Goal: Transaction & Acquisition: Purchase product/service

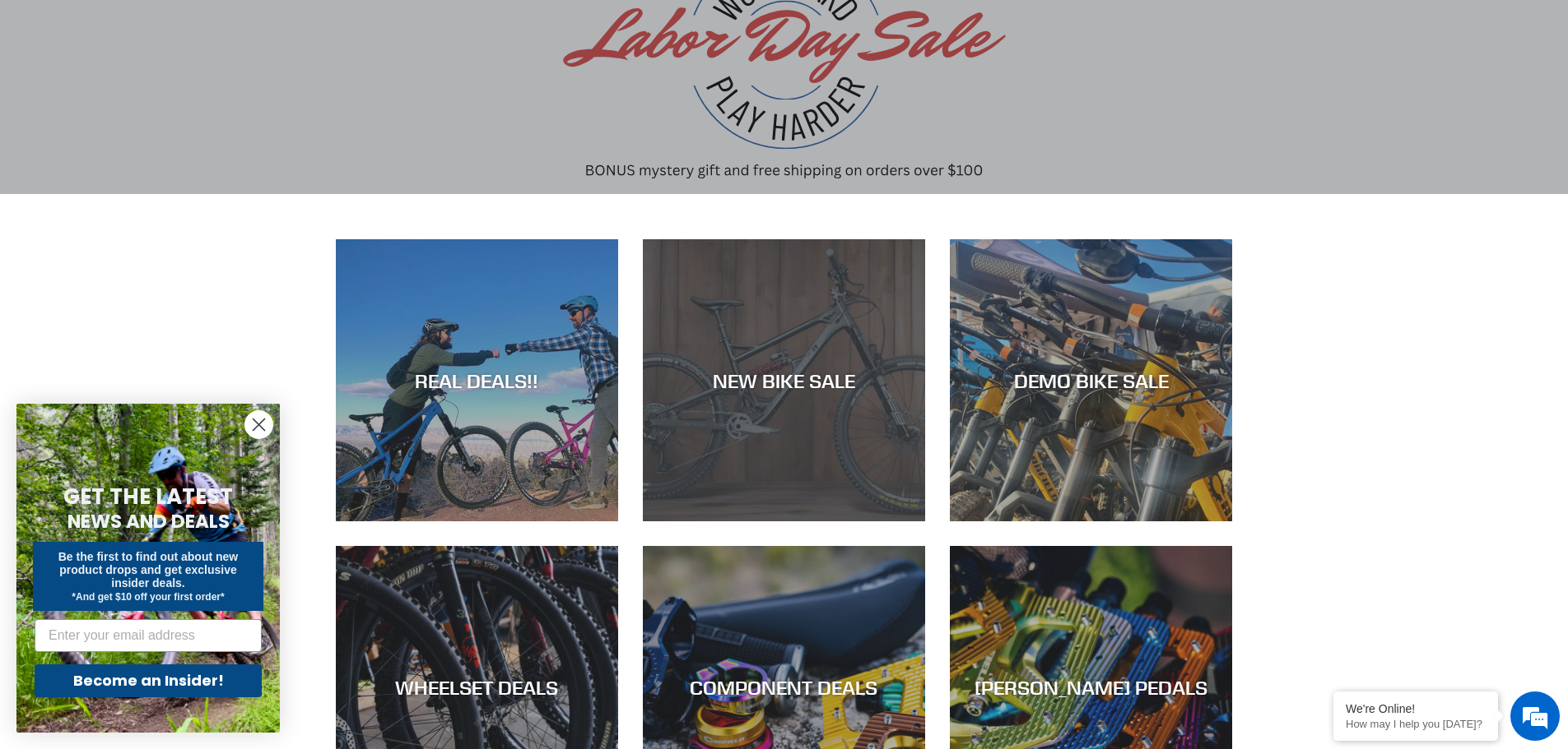
scroll to position [329, 0]
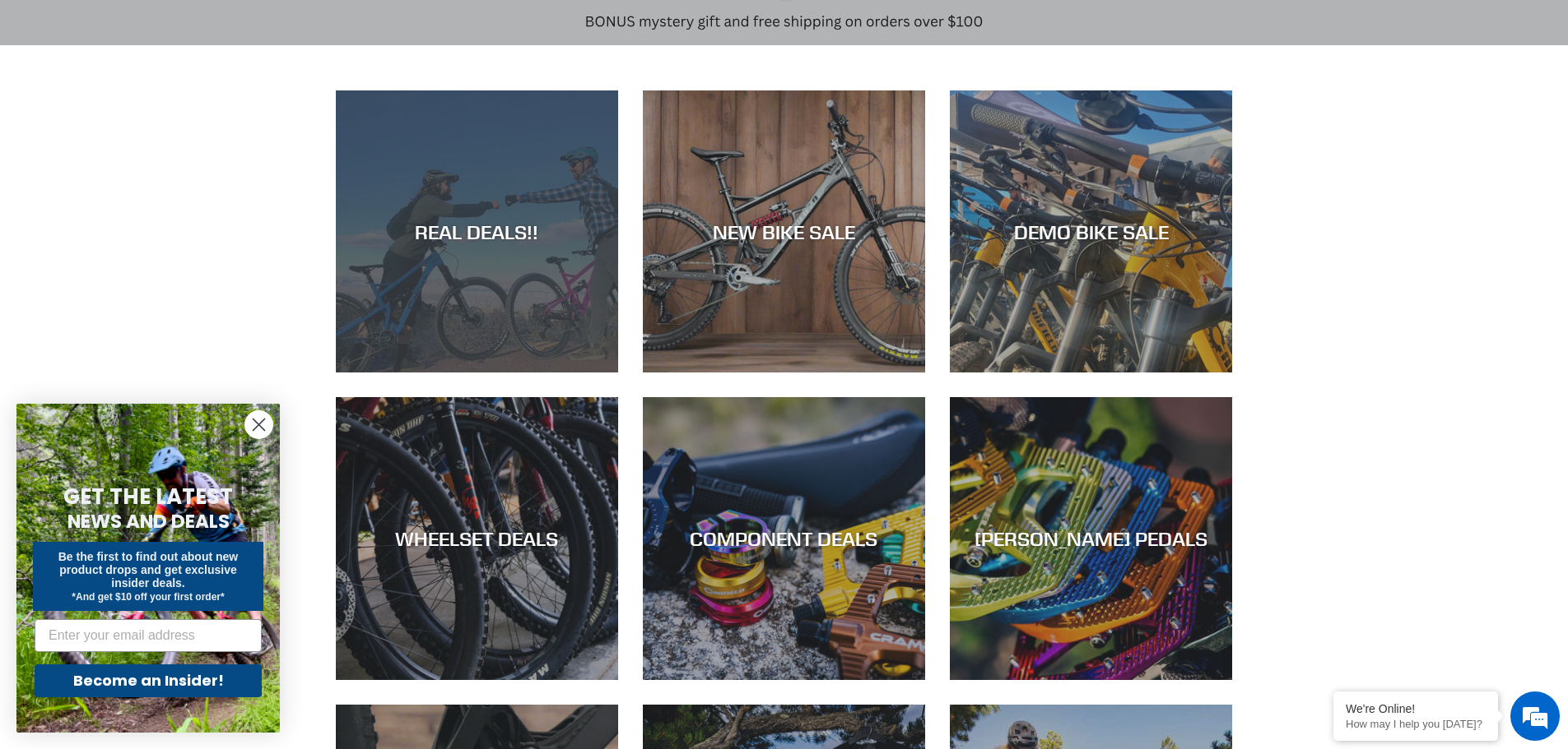
click at [508, 373] on div "REAL DEALS!!" at bounding box center [477, 373] width 282 height 0
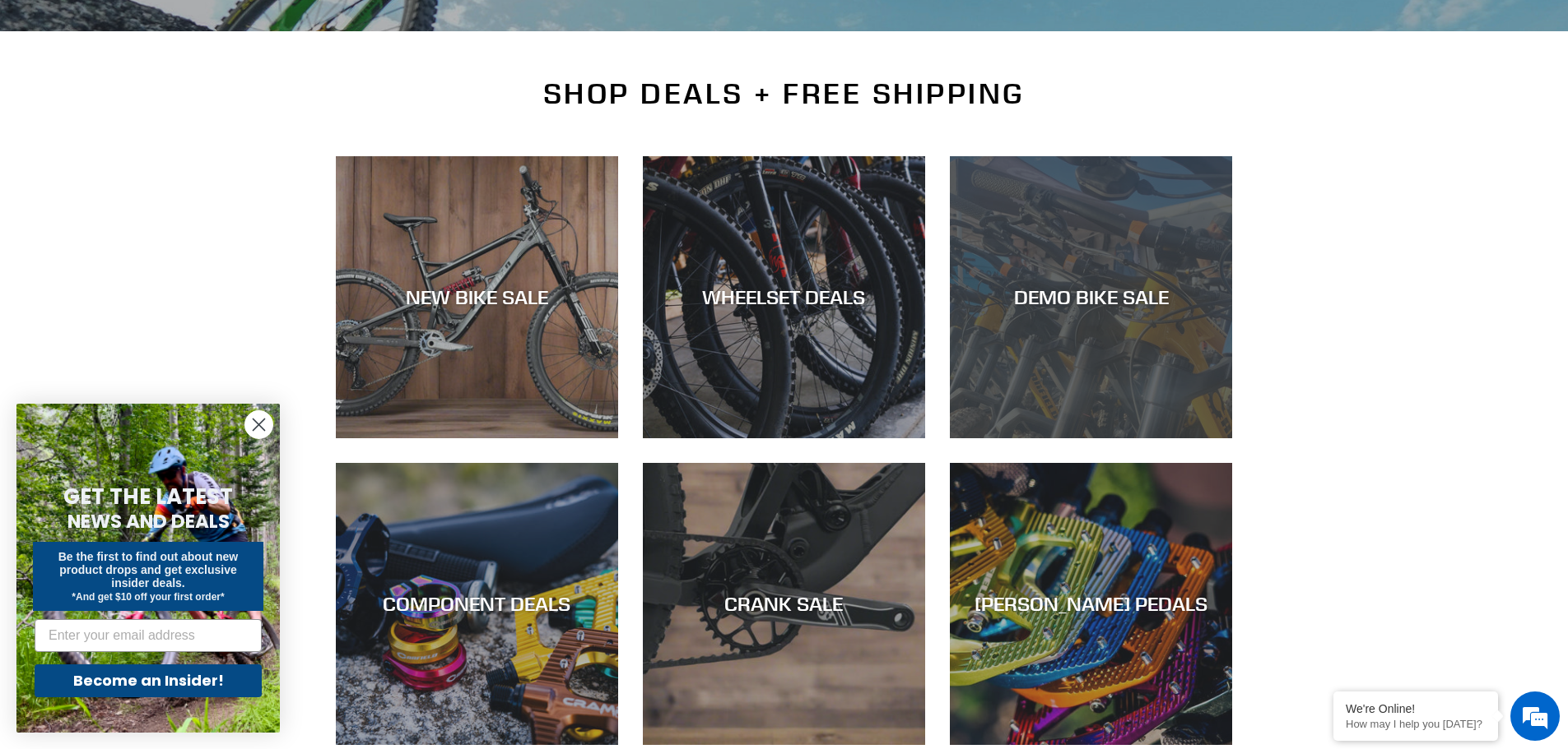
click at [1137, 438] on div "DEMO BIKE SALE" at bounding box center [1090, 438] width 282 height 0
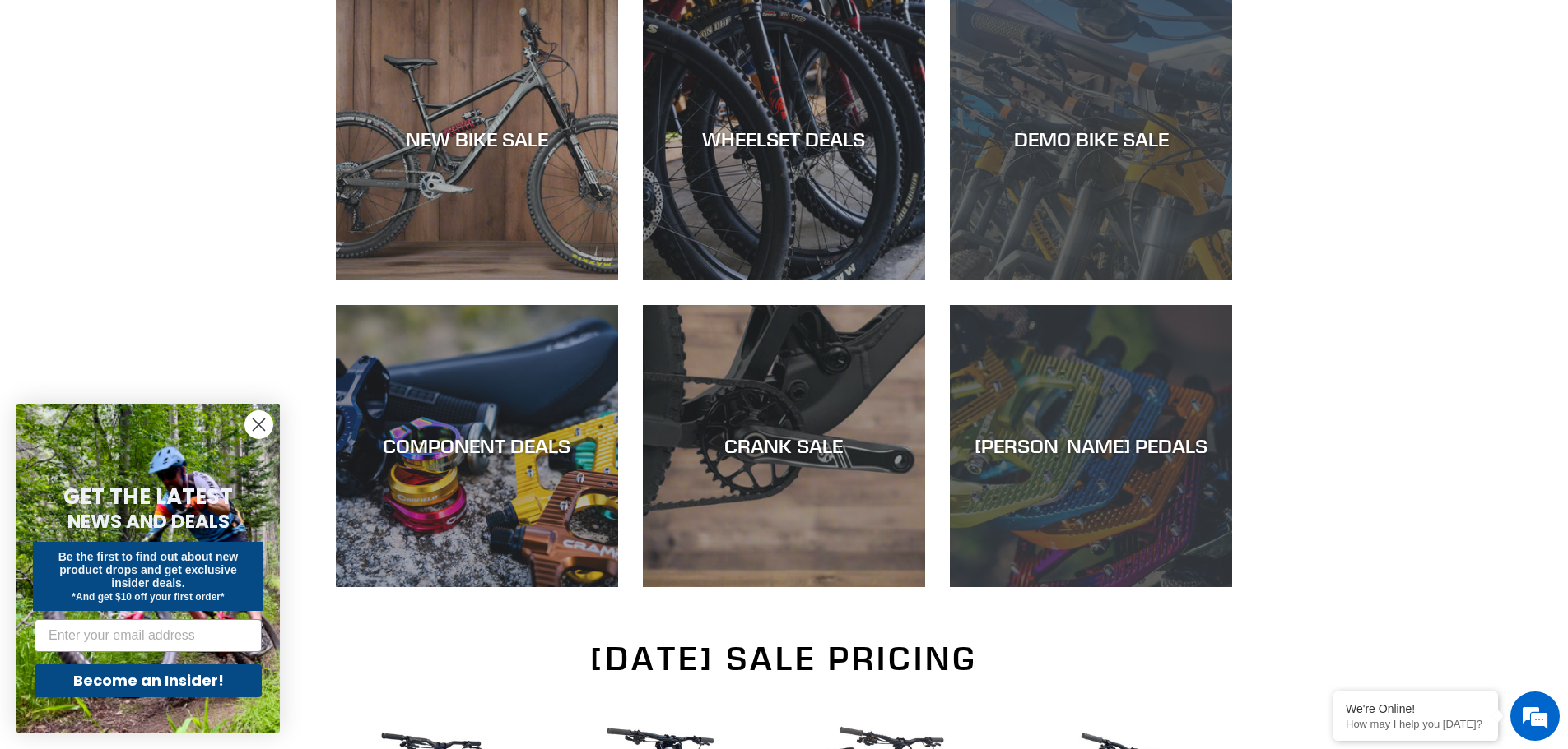
scroll to position [494, 0]
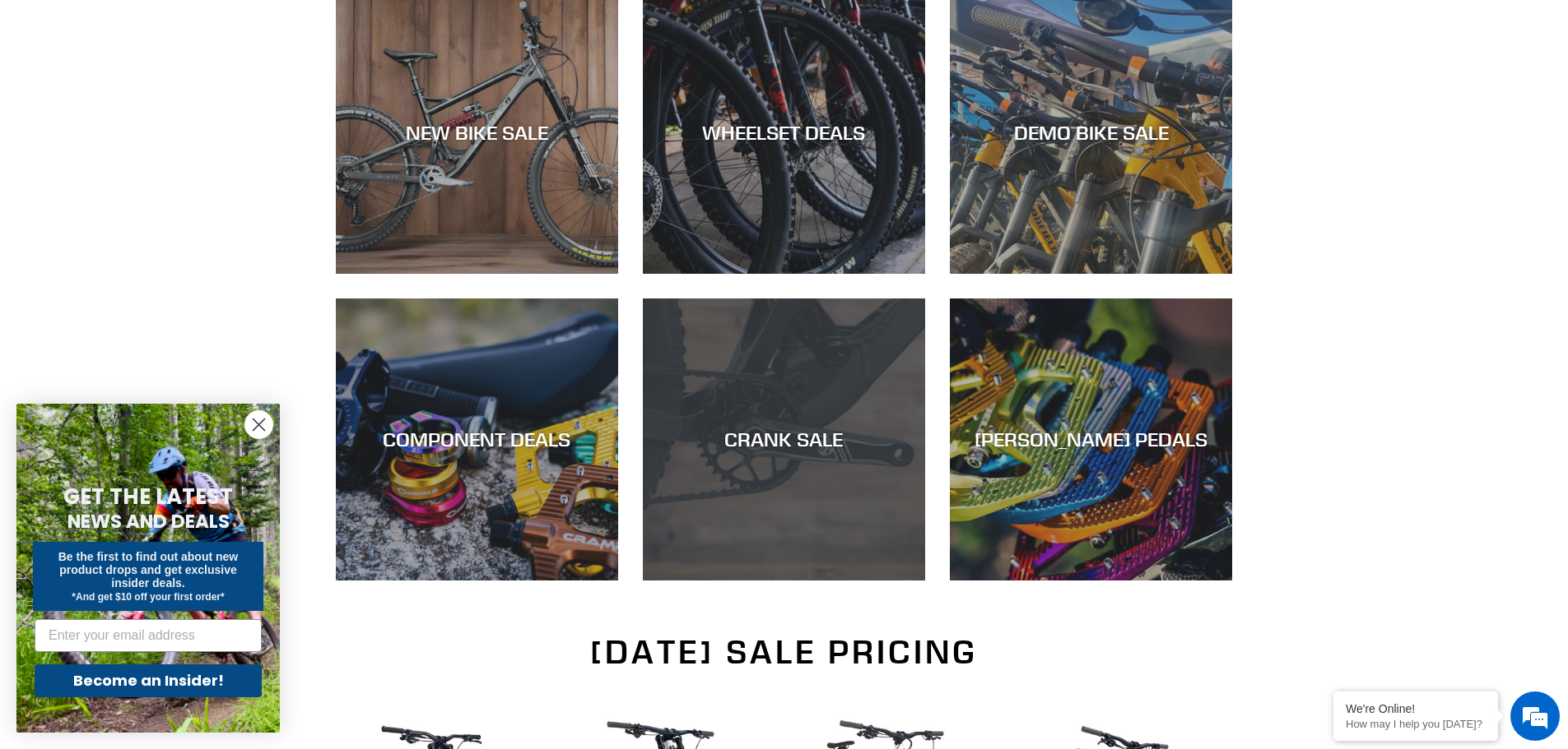
click at [781, 581] on div "CRANK SALE" at bounding box center [783, 581] width 282 height 0
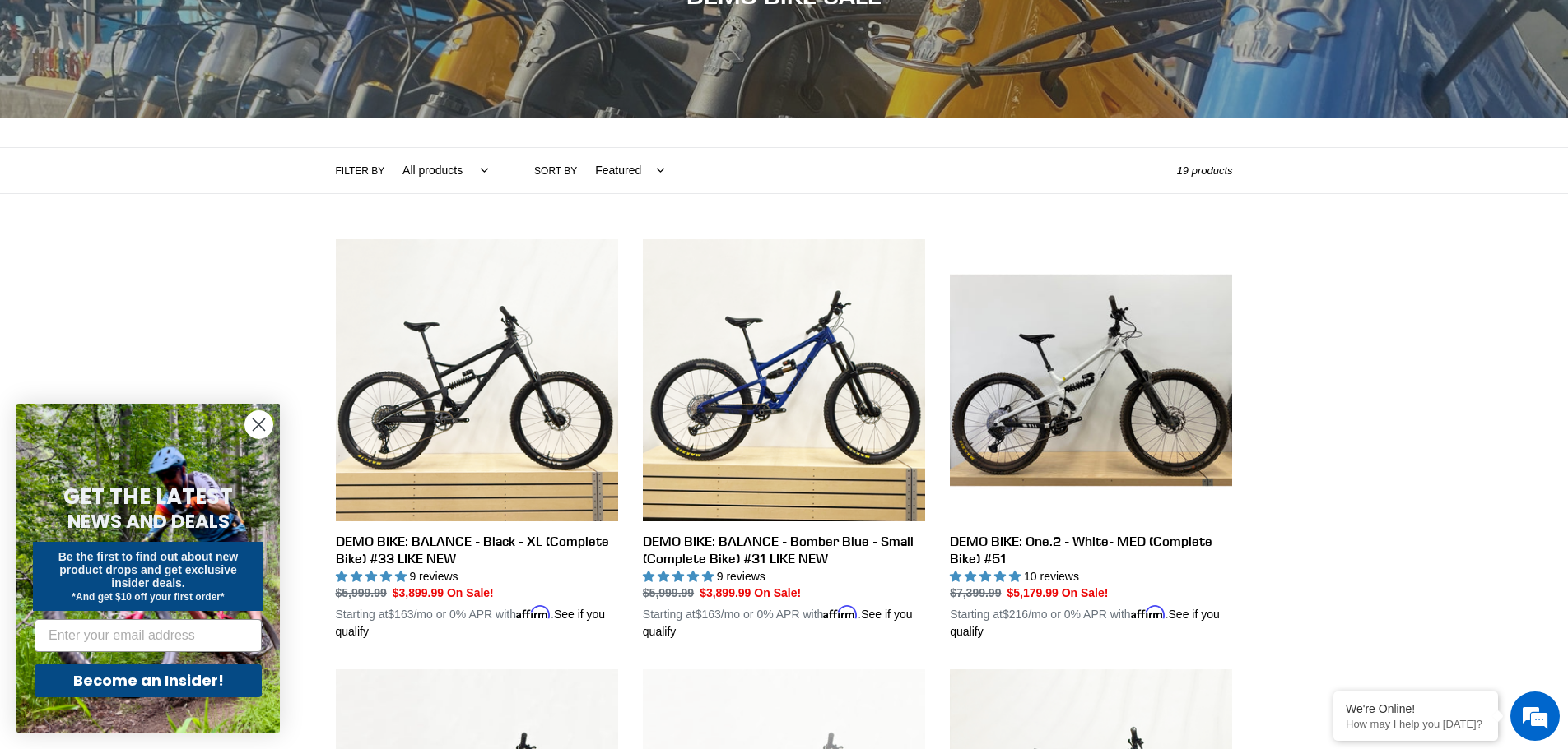
scroll to position [165, 0]
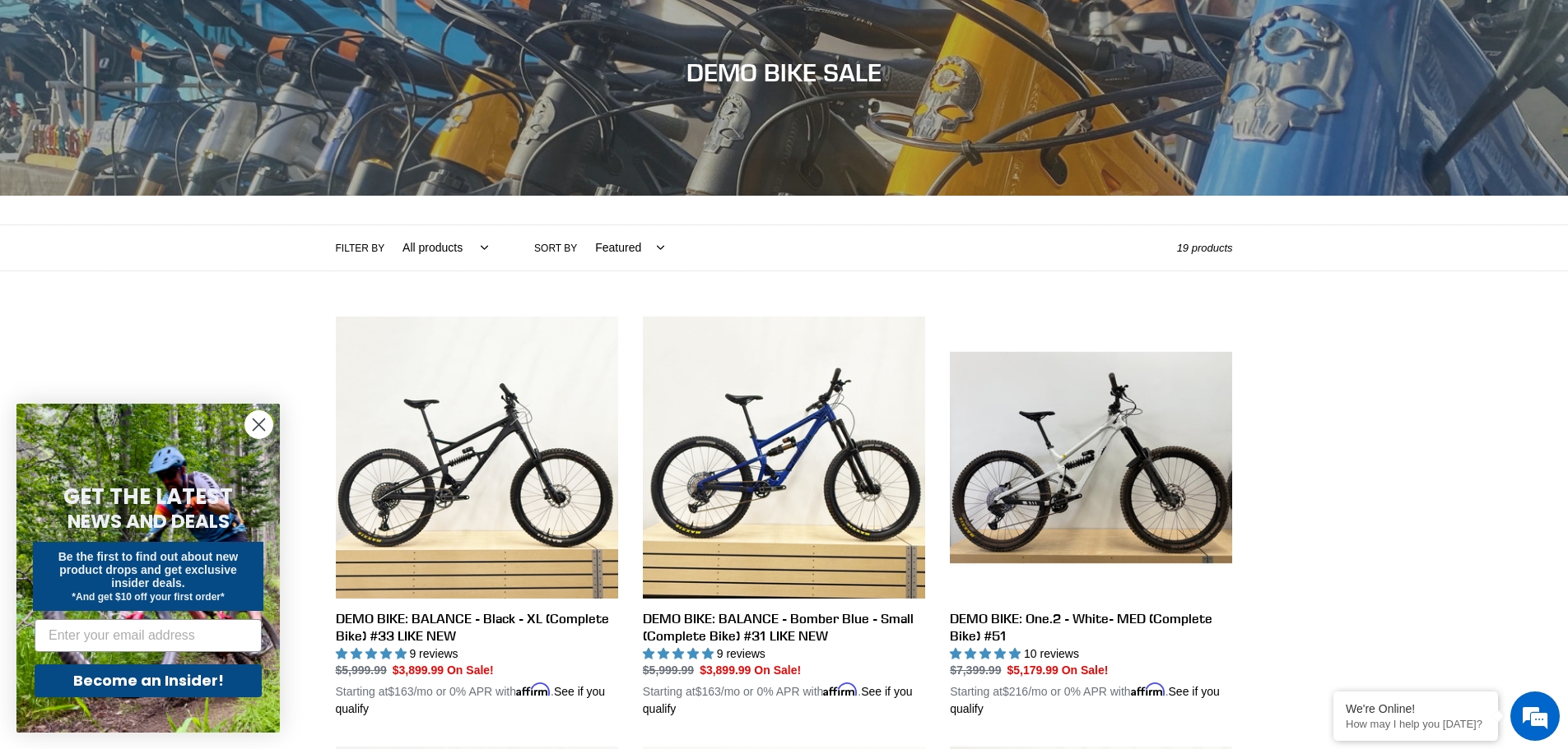
click at [634, 243] on select "Featured Best selling Alphabetically, A-Z Alphabetically, Z-A Price, low to hig…" at bounding box center [625, 247] width 91 height 45
click at [468, 236] on select "All products balance BFCM23 DEMO BIKE Jedi Lithium Nimble 9 ONE.2 Tilt Yelli Sc…" at bounding box center [440, 247] width 107 height 45
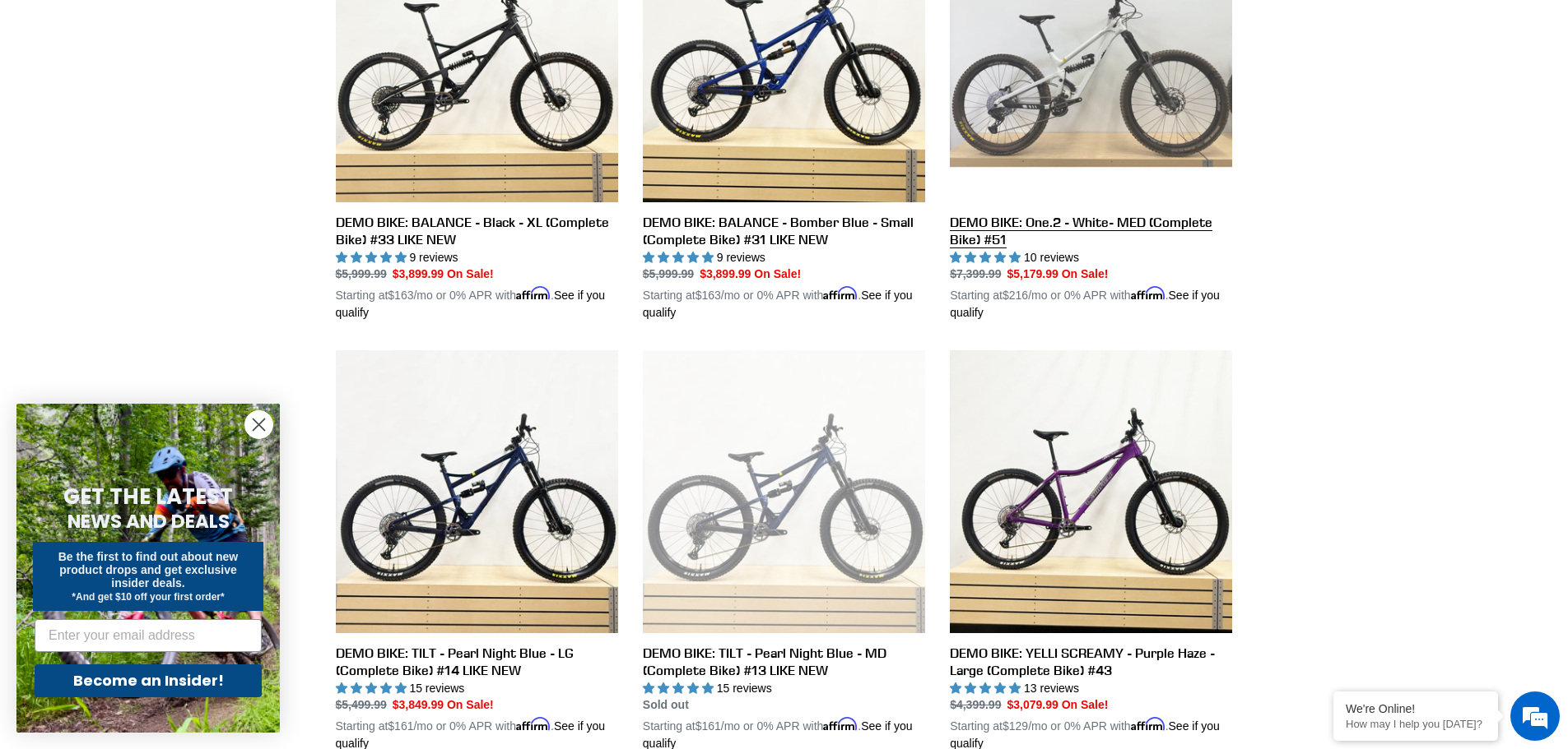
scroll to position [576, 0]
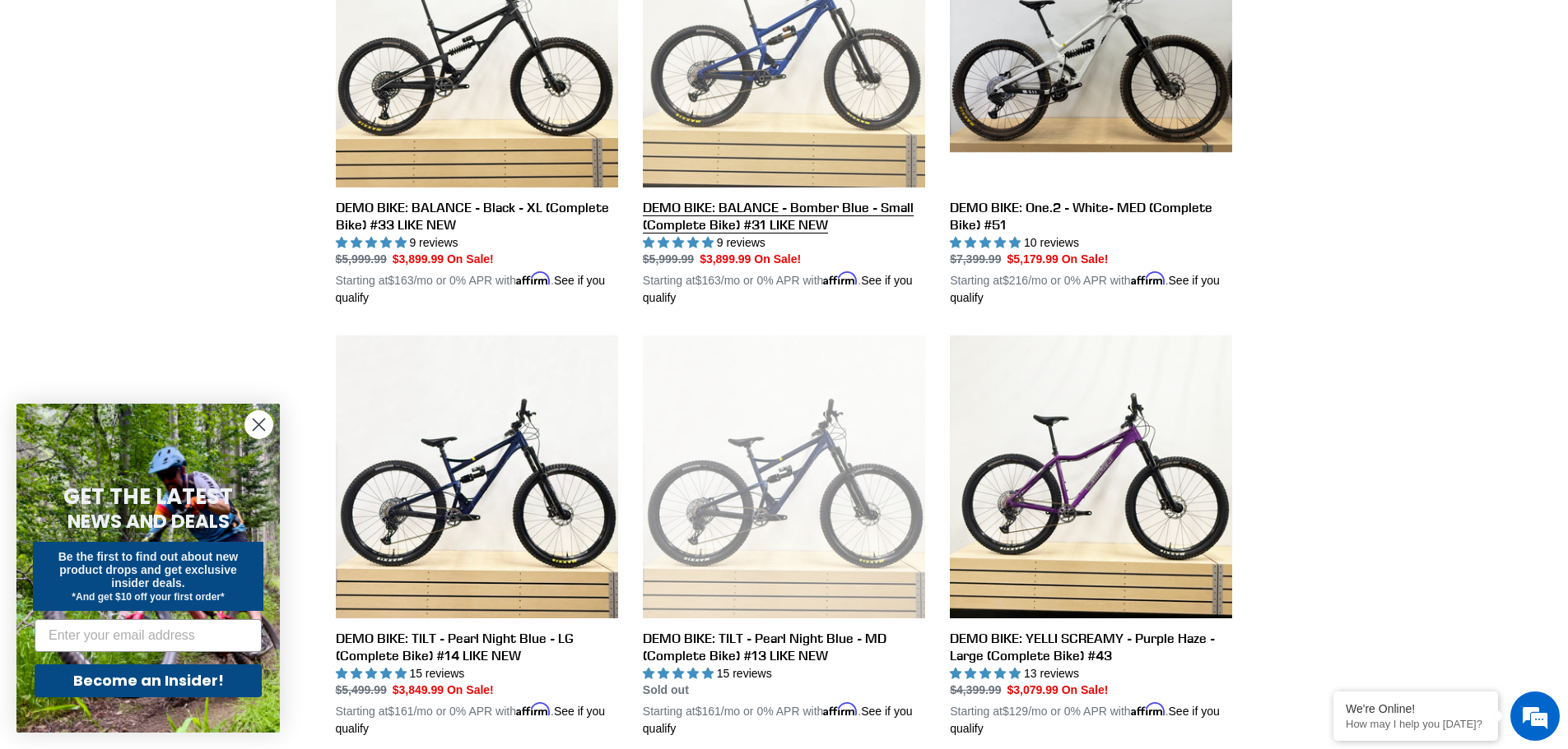
click at [828, 219] on link "DEMO BIKE: BALANCE - Bomber Blue - Small (Complete Bike) #31 LIKE NEW" at bounding box center [783, 107] width 282 height 402
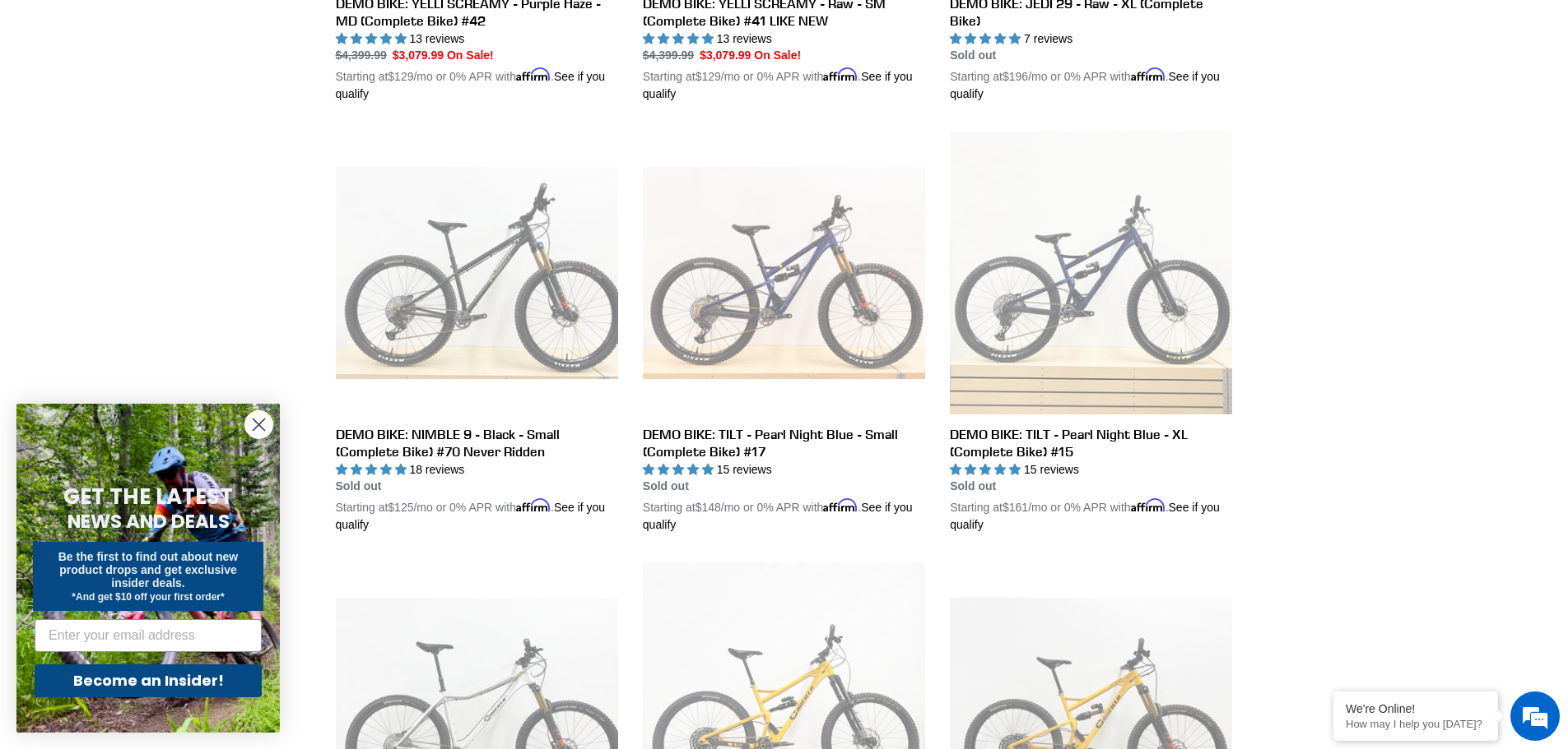
scroll to position [1645, 0]
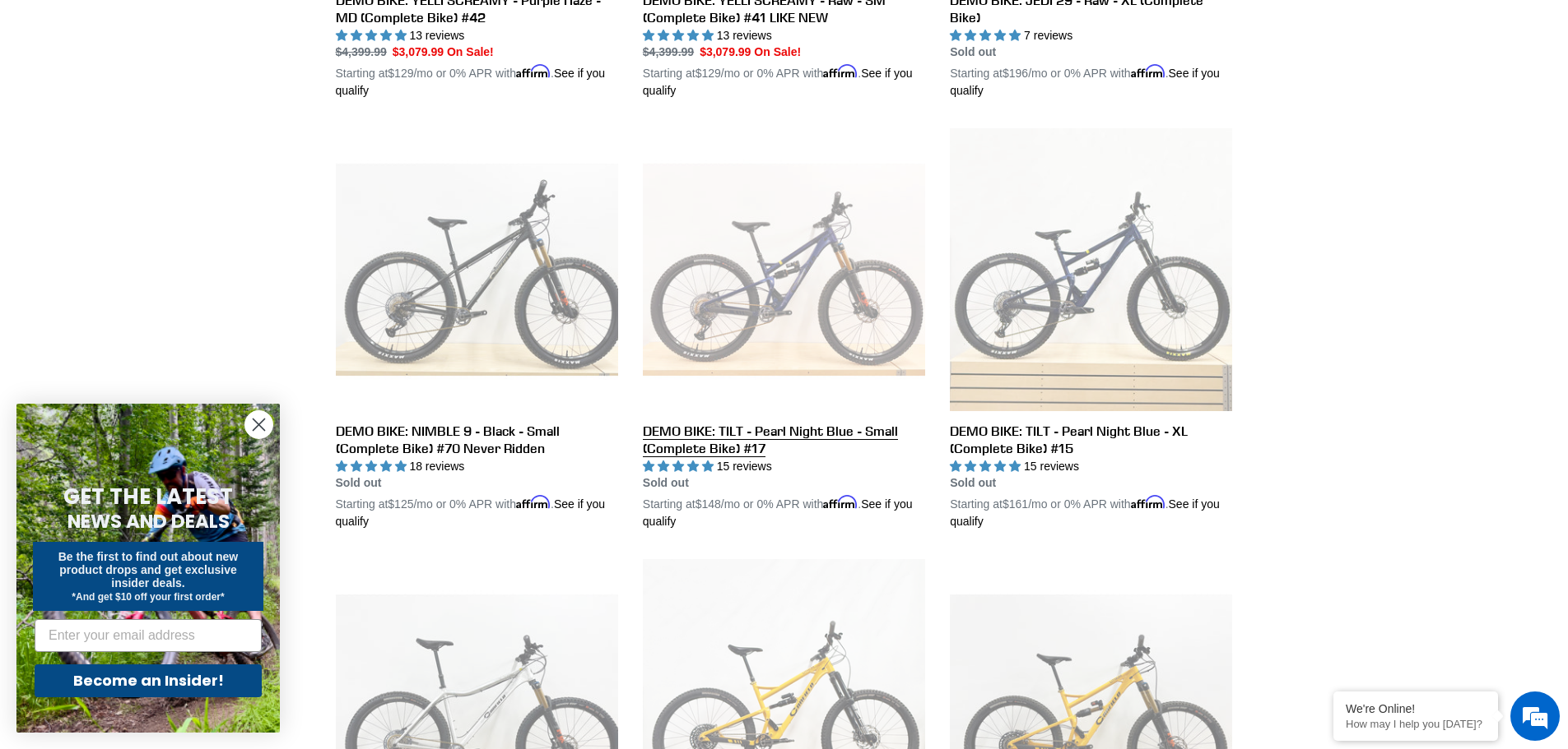
click at [886, 318] on link "DEMO BIKE: TILT - Pearl Night Blue - Small (Complete Bike) #17" at bounding box center [783, 329] width 282 height 402
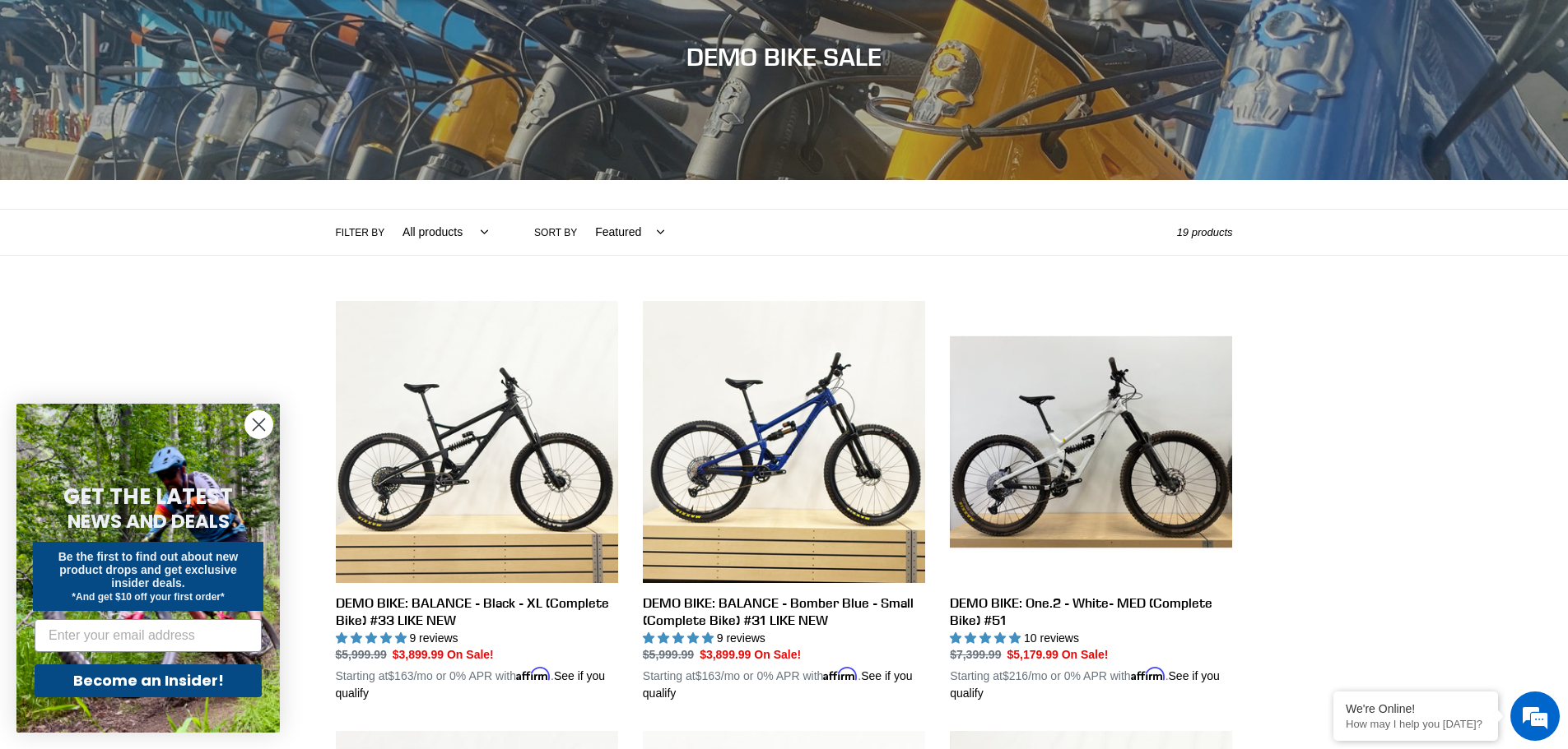
scroll to position [246, 0]
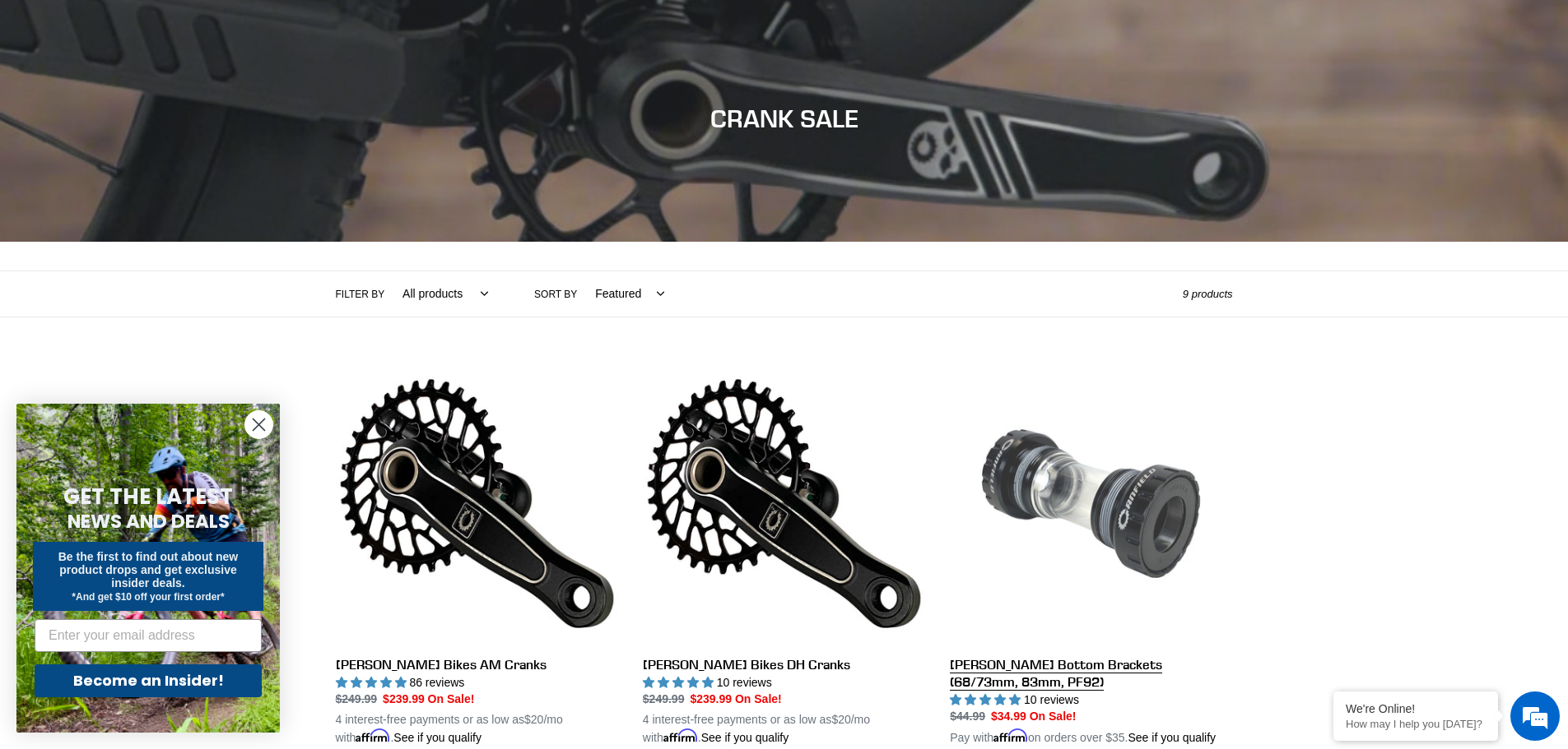
scroll to position [259, 0]
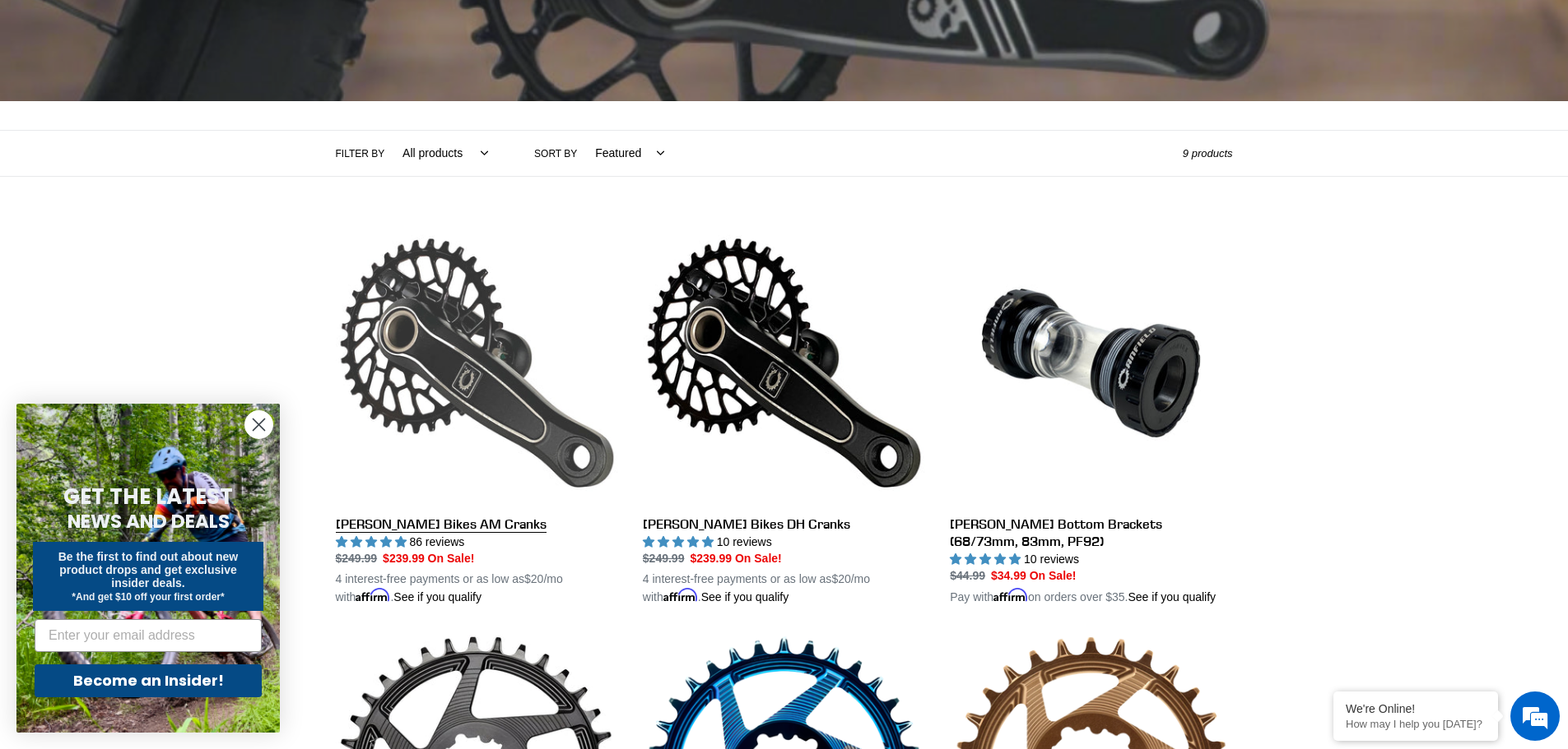
click at [493, 393] on link "Canfield Bikes AM Cranks" at bounding box center [477, 415] width 282 height 385
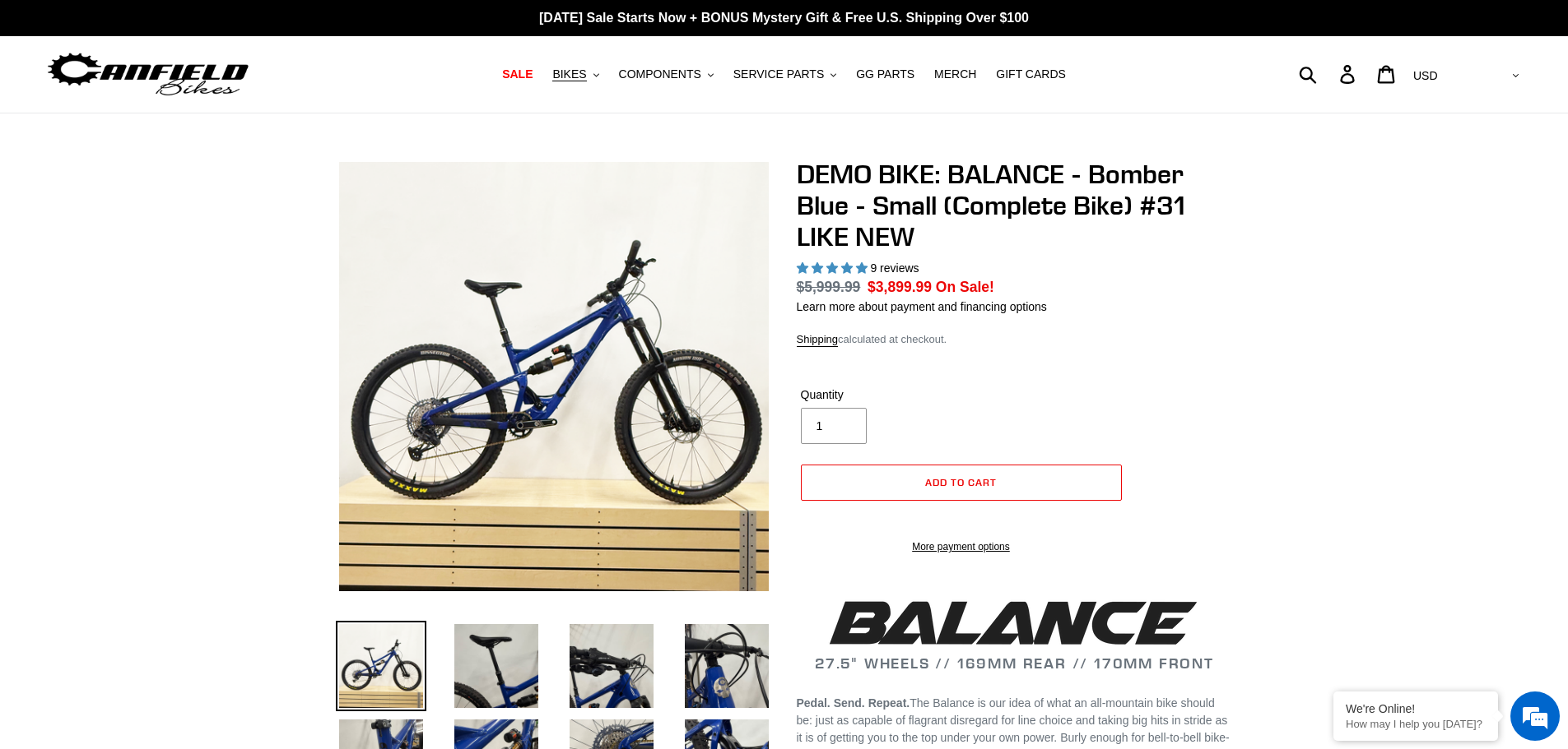
select select "highest-rating"
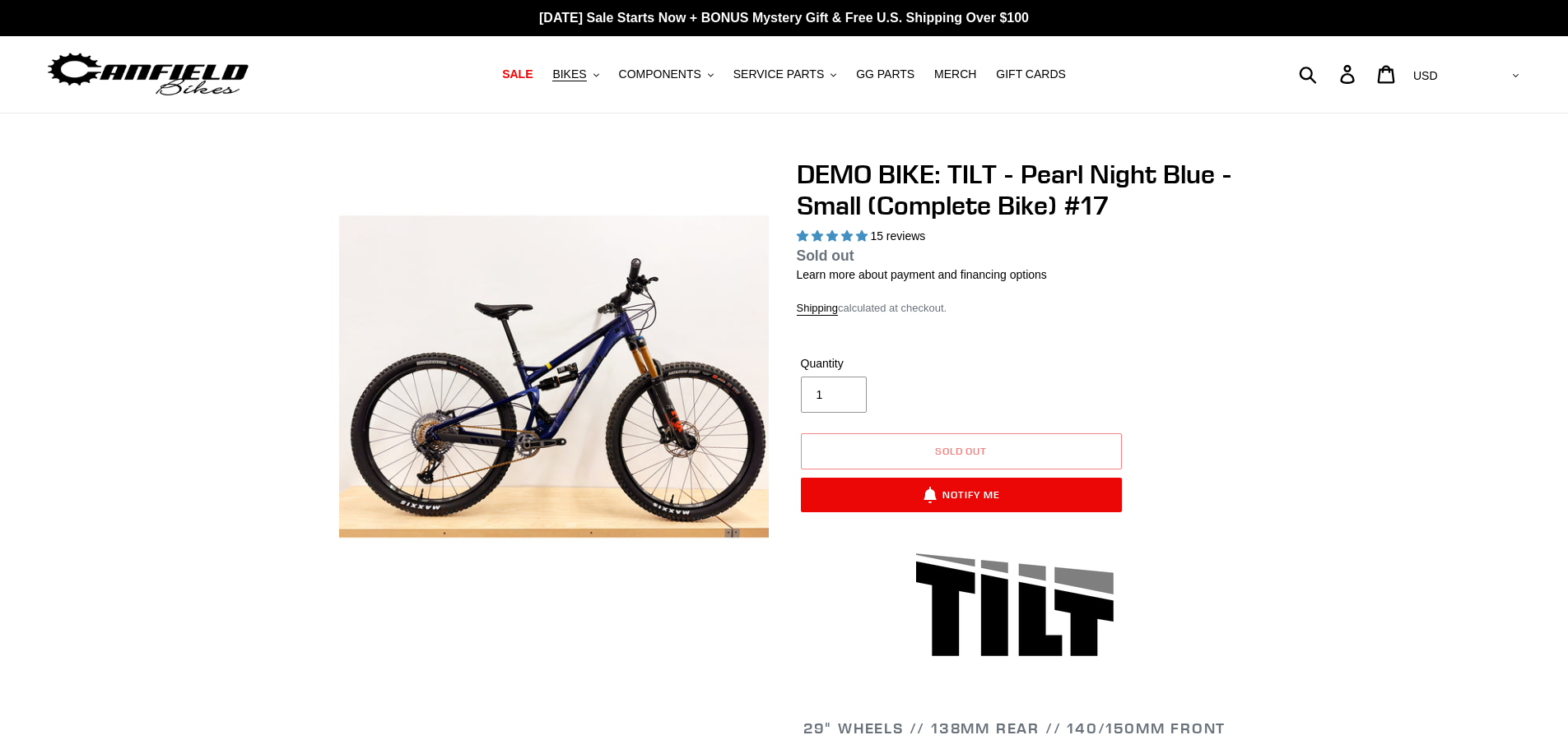
select select "highest-rating"
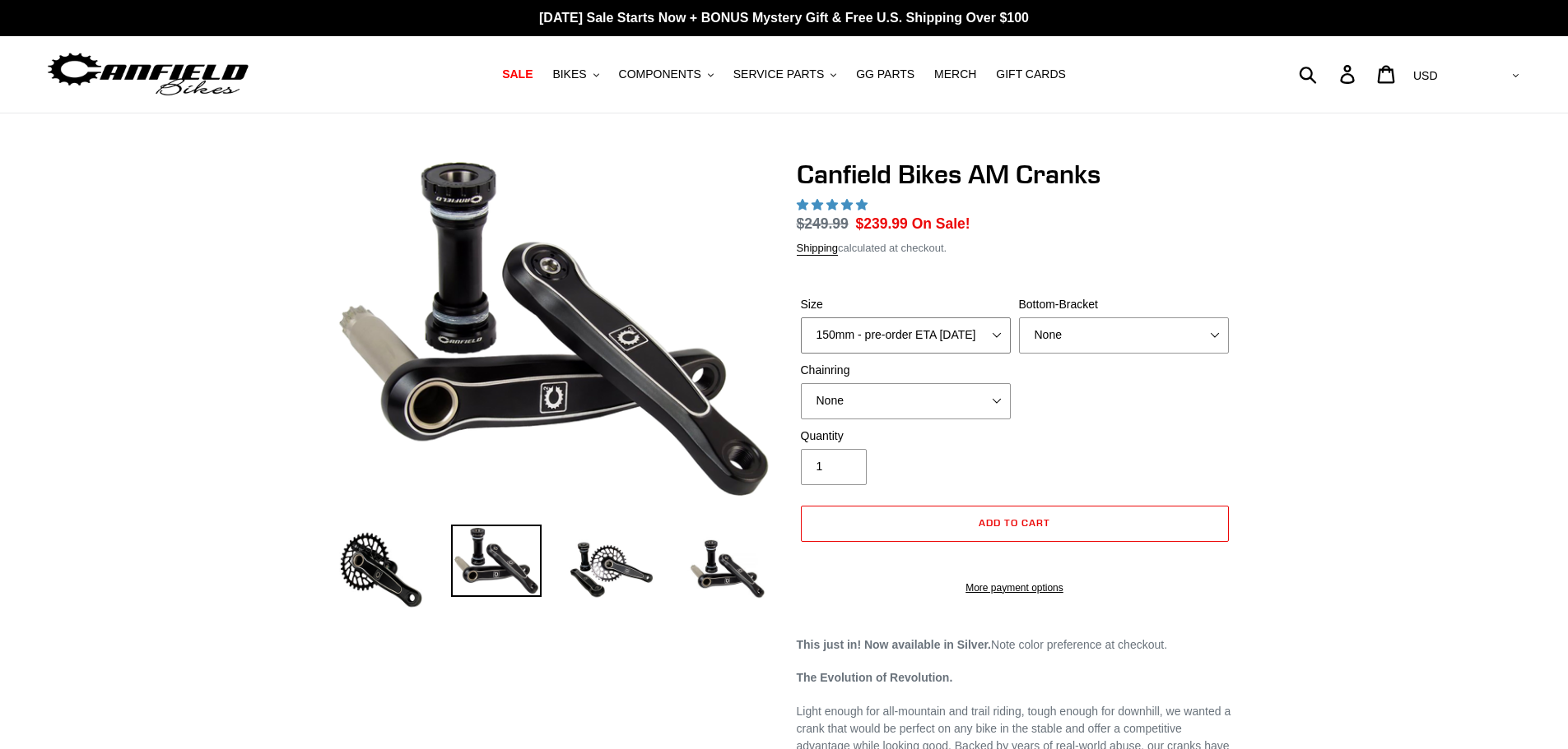
click at [923, 337] on select "150mm - pre-order ETA [DATE] 155mm - pre-order ETA [DATE] 160mm - pre-order ETA…" at bounding box center [905, 336] width 210 height 37
select select "highest-rating"
select select "155mm - pre-order ETA [DATE]"
click at [800, 318] on select "150mm - pre-order ETA [DATE] 155mm - pre-order ETA [DATE] 160mm - pre-order ETA…" at bounding box center [905, 336] width 210 height 37
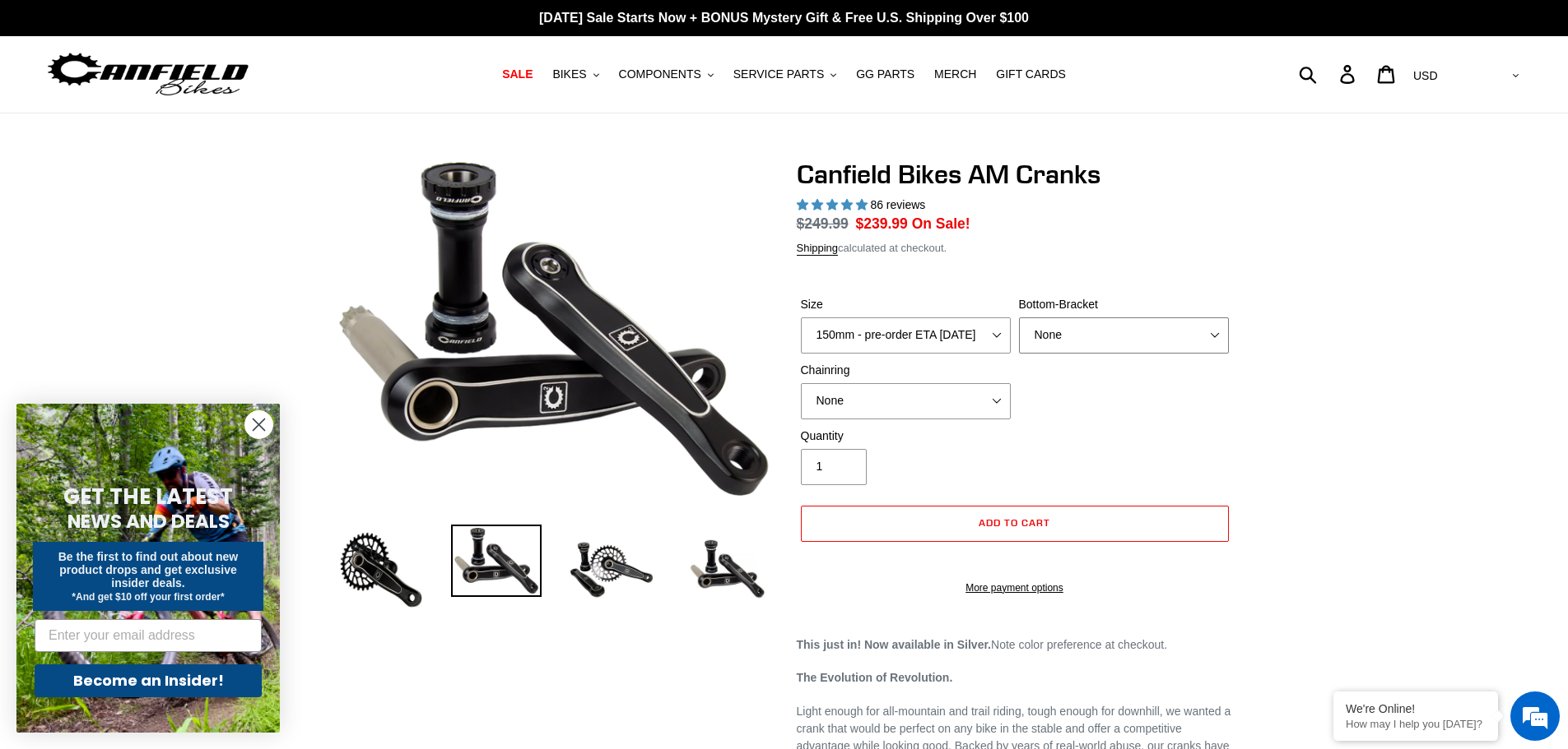
click at [1068, 330] on select "None BSA Threaded 68/73mm Press Fit PF92" at bounding box center [1124, 336] width 210 height 37
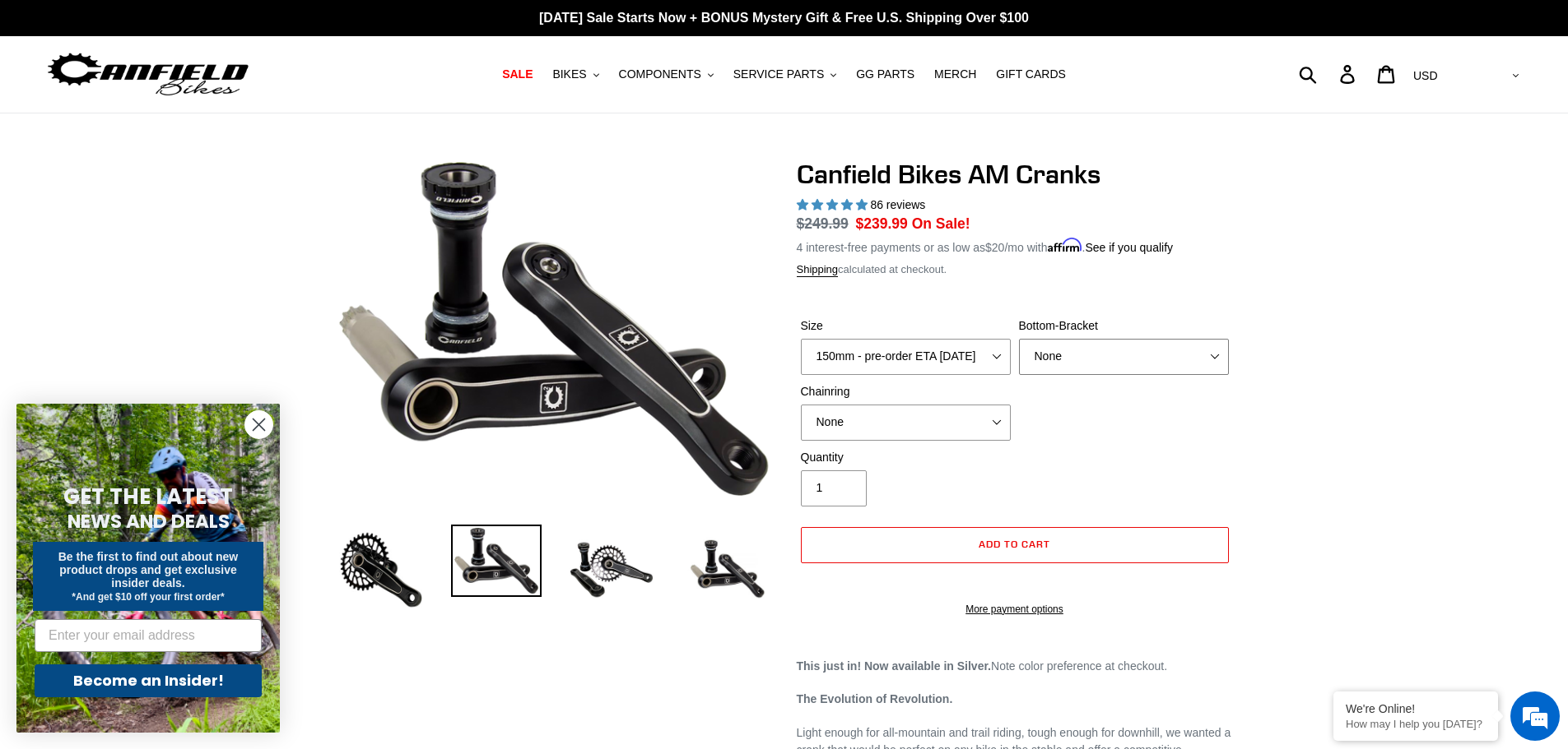
select select "Press Fit PF92"
click at [1019, 339] on select "None BSA Threaded 68/73mm Press Fit PF92" at bounding box center [1124, 357] width 210 height 37
click at [981, 424] on select "None 30t Round (Boost 148) 30t Oval (Boost 148) 32t Round (Boost 148) 32t Oval …" at bounding box center [905, 423] width 210 height 37
click at [1043, 439] on div "Size 150mm - pre-order ETA [DATE] 155mm - pre-order ETA [DATE] 160mm - pre-orde…" at bounding box center [1014, 383] width 436 height 132
click at [971, 426] on select "None 30t Round (Boost 148) 30t Oval (Boost 148) 32t Round (Boost 148) 32t Oval …" at bounding box center [905, 423] width 210 height 37
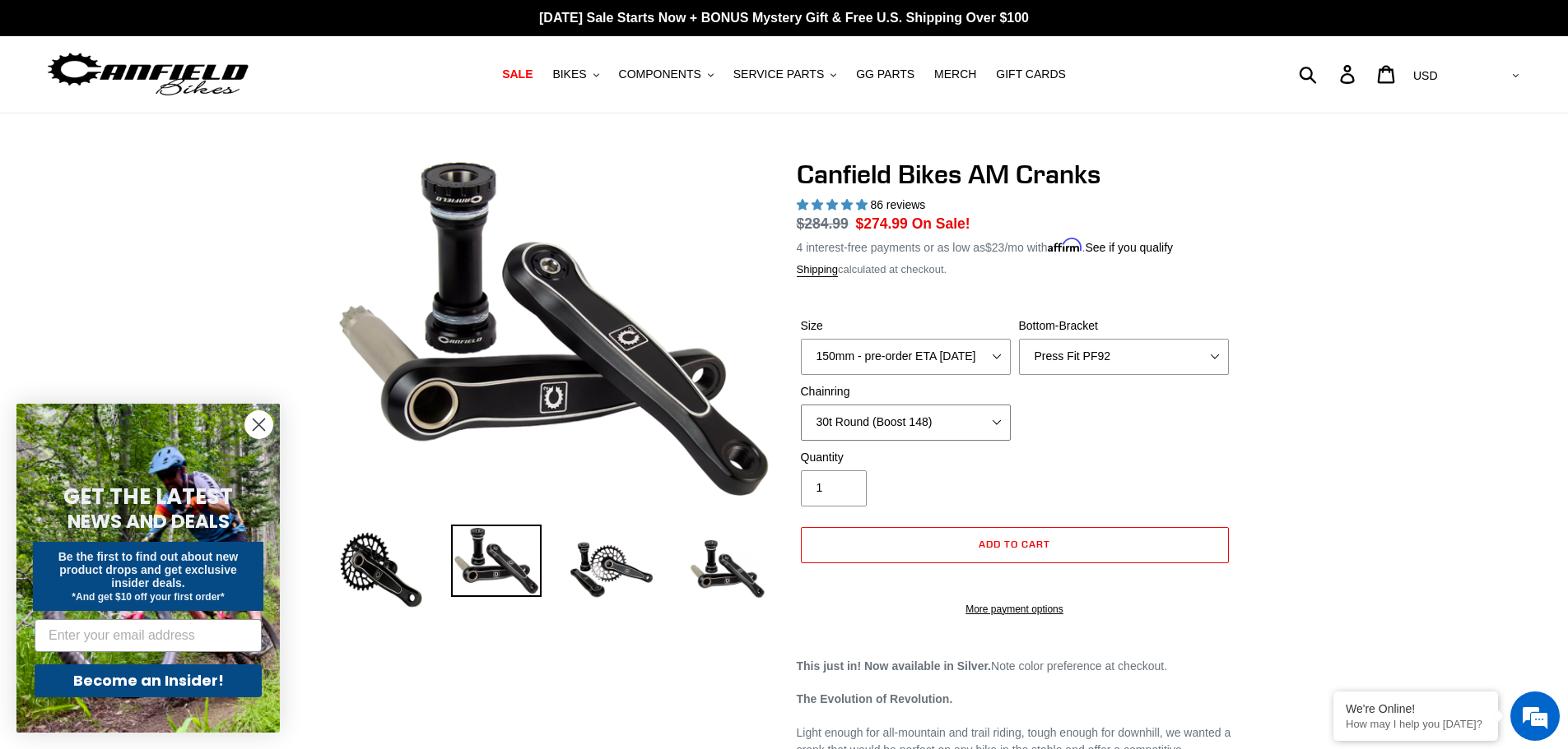
click at [800, 404] on select "None 30t Round (Boost 148) 30t Oval (Boost 148) 32t Round (Boost 148) 32t Oval …" at bounding box center [905, 423] width 210 height 37
click at [980, 424] on select "None 30t Round (Boost 148) 30t Oval (Boost 148) 32t Round (Boost 148) 32t Oval …" at bounding box center [905, 423] width 210 height 37
select select "None"
click at [800, 404] on select "None 30t Round (Boost 148) 30t Oval (Boost 148) 32t Round (Boost 148) 32t Oval …" at bounding box center [905, 423] width 210 height 37
